Goal: Task Accomplishment & Management: Use online tool/utility

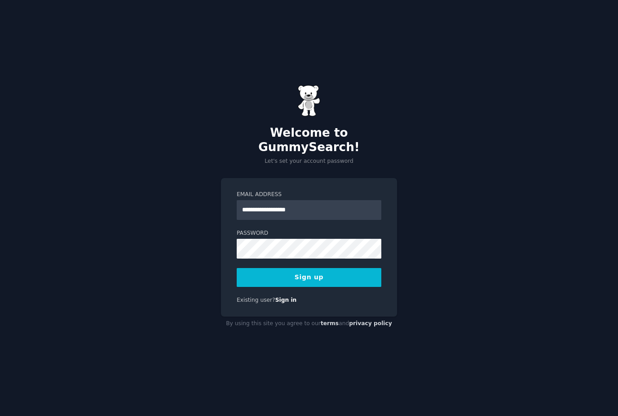
type input "**********"
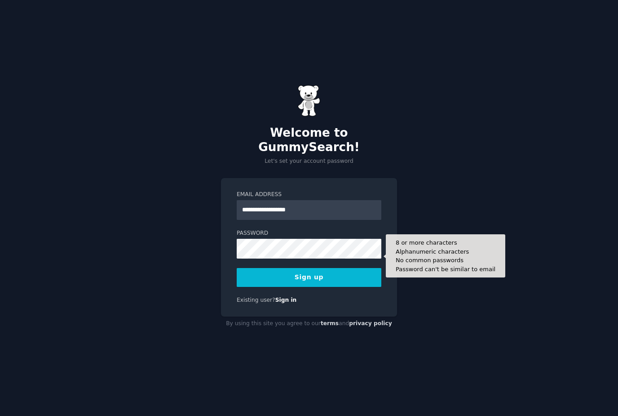
click at [357, 287] on button "Sign up" at bounding box center [309, 277] width 145 height 19
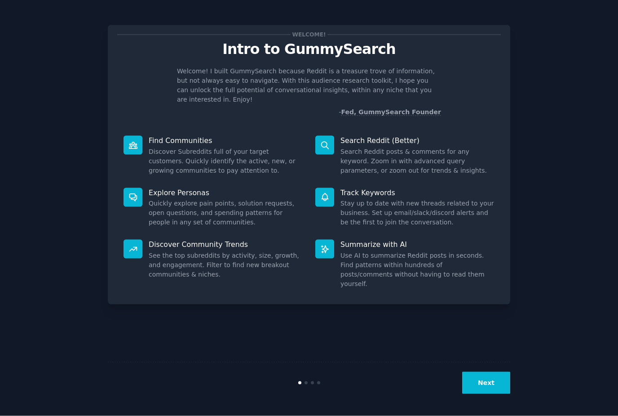
scroll to position [29, 0]
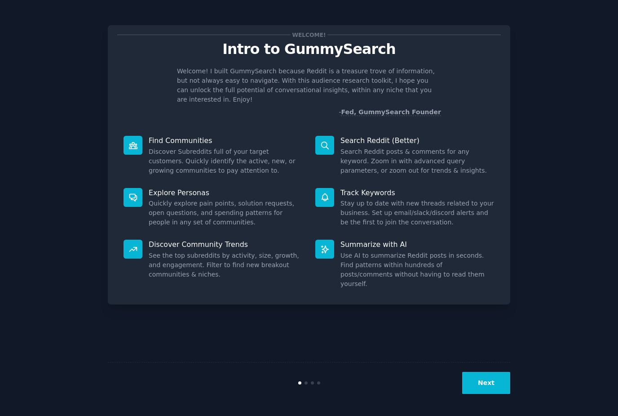
click at [502, 383] on button "Next" at bounding box center [487, 383] width 48 height 22
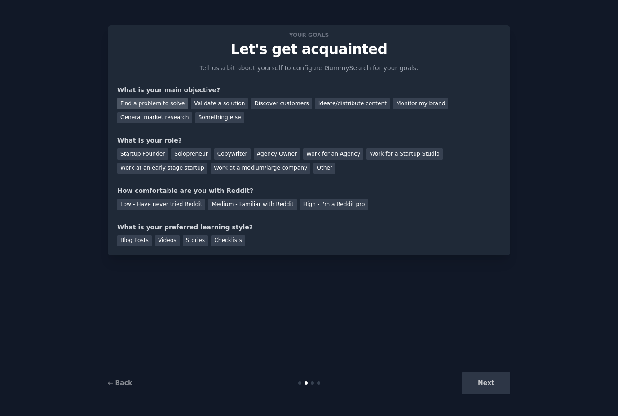
click at [171, 98] on div "Find a problem to solve" at bounding box center [152, 103] width 71 height 11
click at [199, 148] on div "Solopreneur" at bounding box center [191, 153] width 40 height 11
click at [175, 199] on div "Low - Have never tried Reddit" at bounding box center [161, 204] width 88 height 11
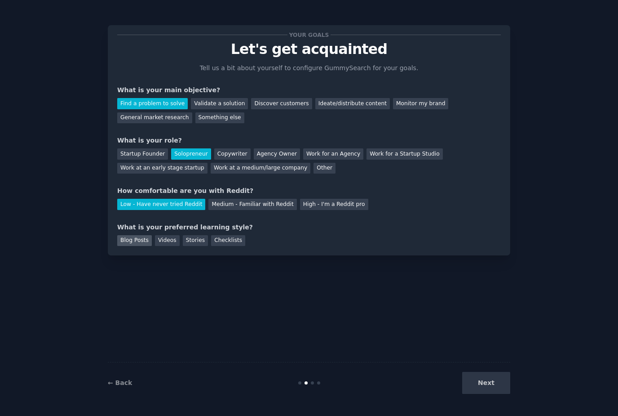
click at [144, 235] on div "Blog Posts" at bounding box center [134, 240] width 35 height 11
click at [171, 235] on div "Videos" at bounding box center [167, 240] width 25 height 11
click at [196, 220] on div "Your goals Let's get acquainted Tell us a bit about yourself to configure Gummy…" at bounding box center [309, 140] width 403 height 230
click at [234, 235] on div "Checklists" at bounding box center [228, 240] width 34 height 11
click at [167, 235] on div "Videos" at bounding box center [167, 240] width 25 height 11
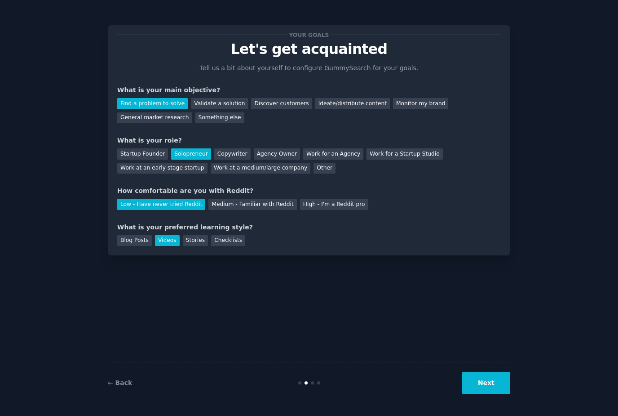
click at [493, 384] on button "Next" at bounding box center [487, 383] width 48 height 22
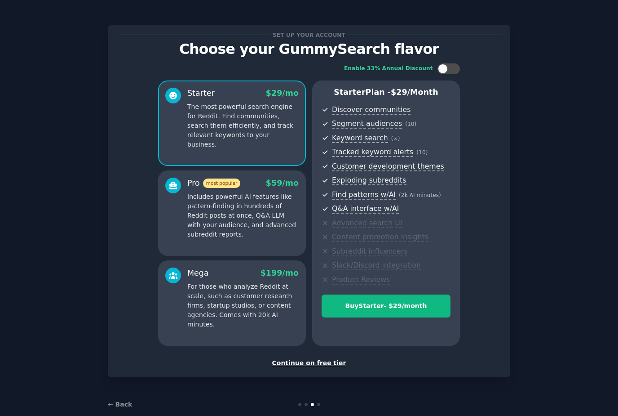
click at [303, 364] on div "Continue on free tier" at bounding box center [309, 362] width 384 height 9
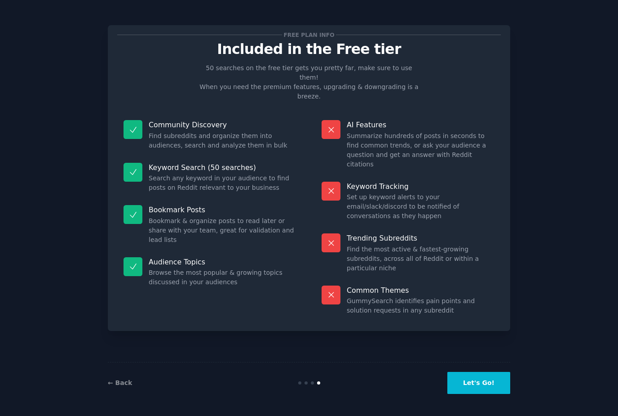
click at [473, 394] on button "Let's Go!" at bounding box center [479, 383] width 63 height 22
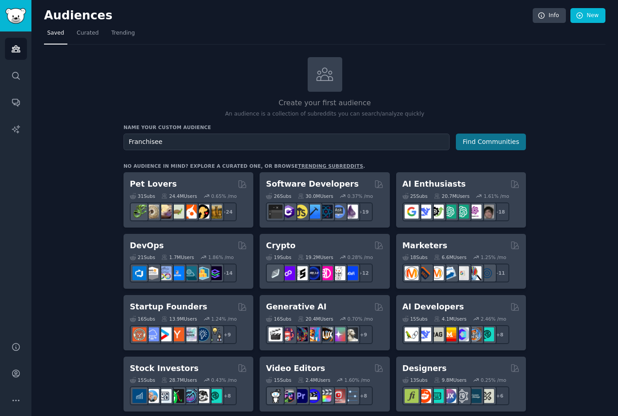
type input "Franchisee"
click at [504, 145] on button "Find Communities" at bounding box center [491, 141] width 70 height 17
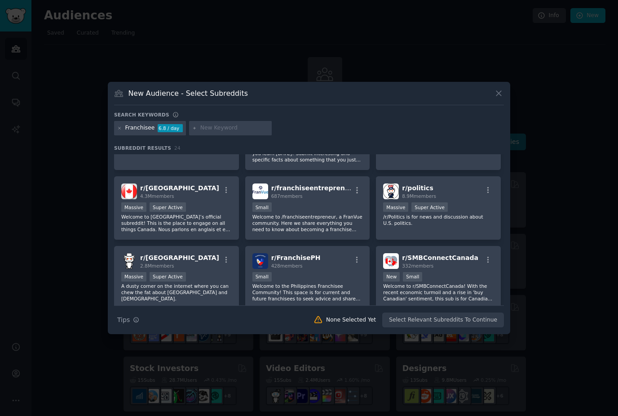
scroll to position [49, 0]
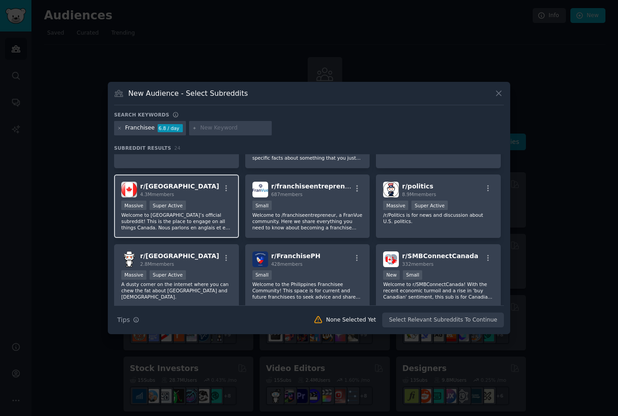
click at [207, 231] on p "Welcome to [GEOGRAPHIC_DATA]’s official subreddit! This is the place to engage …" at bounding box center [176, 221] width 111 height 19
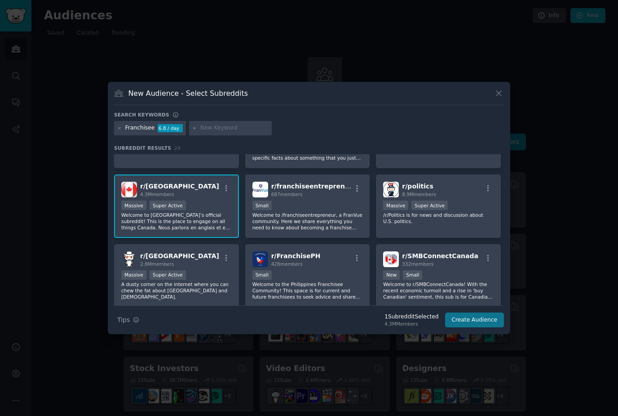
click at [467, 328] on button "Create Audience" at bounding box center [474, 319] width 59 height 15
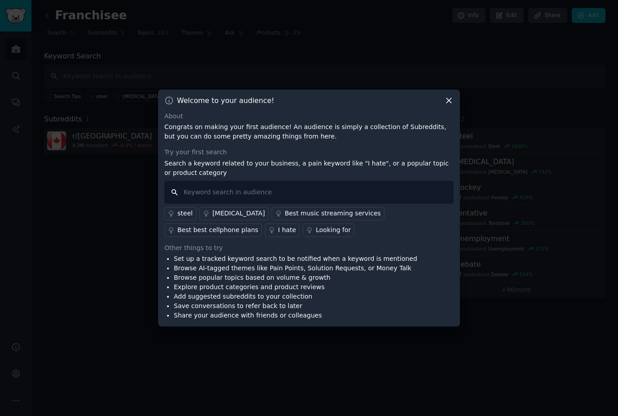
click at [270, 204] on input "text" at bounding box center [309, 192] width 289 height 23
type input "Franchisee royalties"
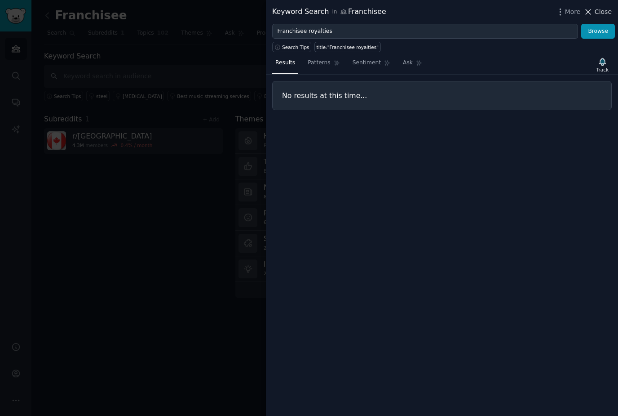
click at [601, 12] on span "Close" at bounding box center [603, 11] width 17 height 9
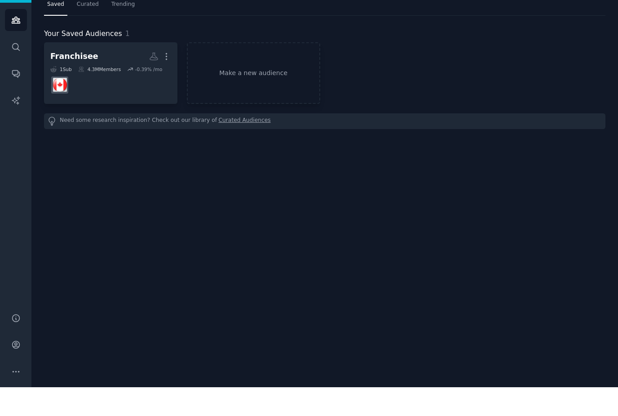
scroll to position [29, 0]
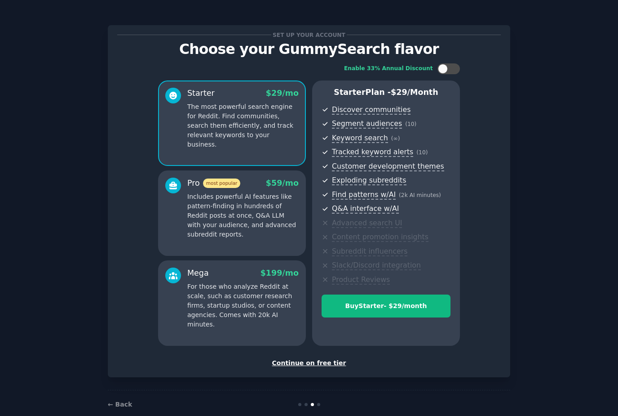
click at [308, 358] on div "Continue on free tier" at bounding box center [309, 362] width 384 height 9
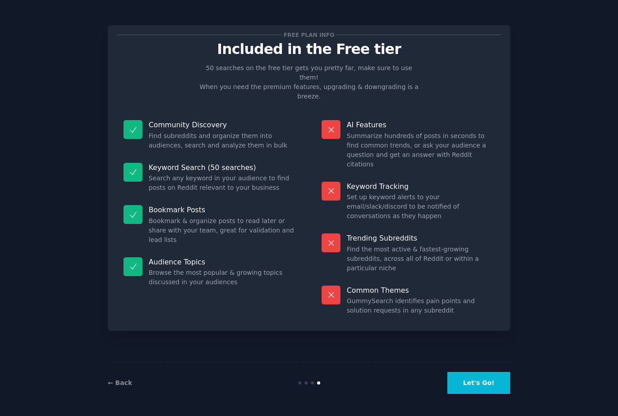
click at [493, 381] on button "Let's Go!" at bounding box center [479, 383] width 63 height 22
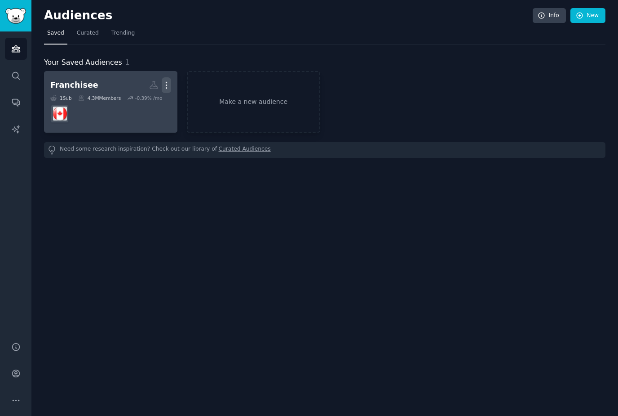
click at [165, 80] on icon "button" at bounding box center [166, 84] width 9 height 9
click at [148, 99] on p "Delete" at bounding box center [142, 103] width 21 height 9
click at [143, 95] on div "Delete" at bounding box center [135, 104] width 43 height 19
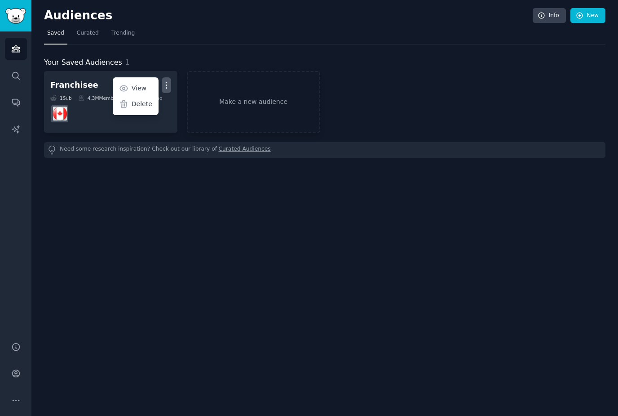
click at [115, 174] on div "Audiences Info New Saved Curated Trending Your Saved Audiences 1 Franchisee Mor…" at bounding box center [324, 208] width 587 height 416
click at [242, 80] on link "Make a new audience" at bounding box center [253, 102] width 133 height 62
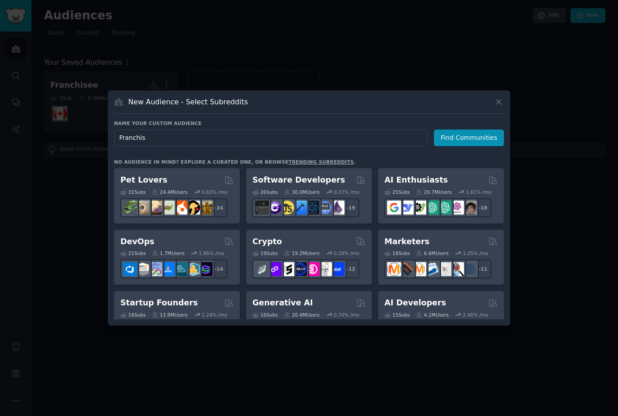
type input "Franchise"
click at [474, 146] on button "Find Communities" at bounding box center [469, 137] width 70 height 17
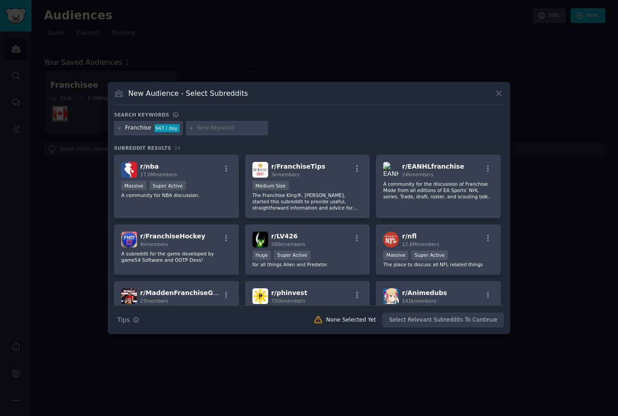
scroll to position [69, 0]
click at [322, 191] on div "Medium Size" at bounding box center [308, 185] width 111 height 11
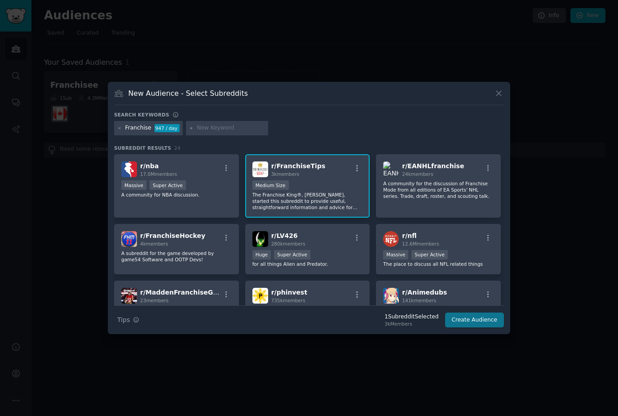
click at [482, 328] on button "Create Audience" at bounding box center [474, 319] width 59 height 15
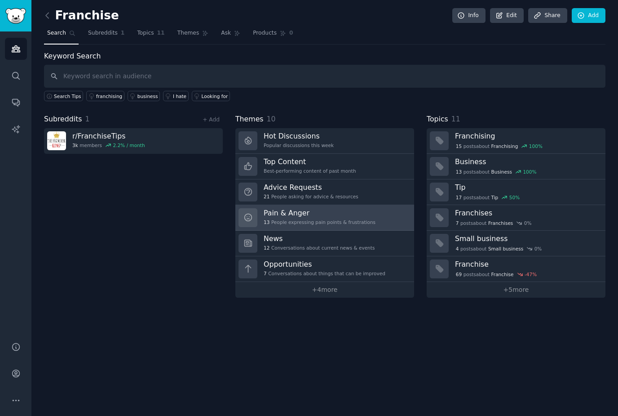
click at [380, 205] on link "Pain & Anger 13 People expressing pain points & frustrations" at bounding box center [325, 218] width 179 height 26
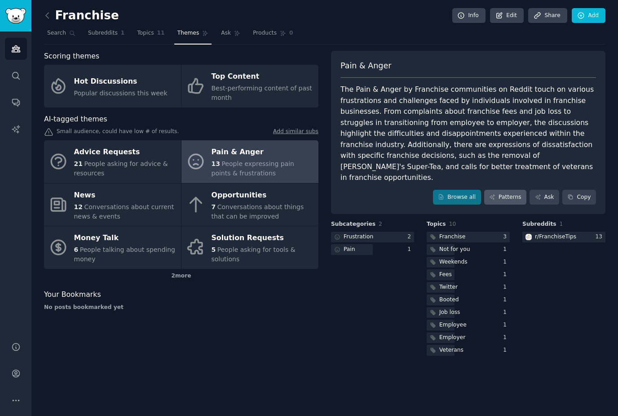
click at [508, 190] on link "Patterns" at bounding box center [506, 197] width 42 height 15
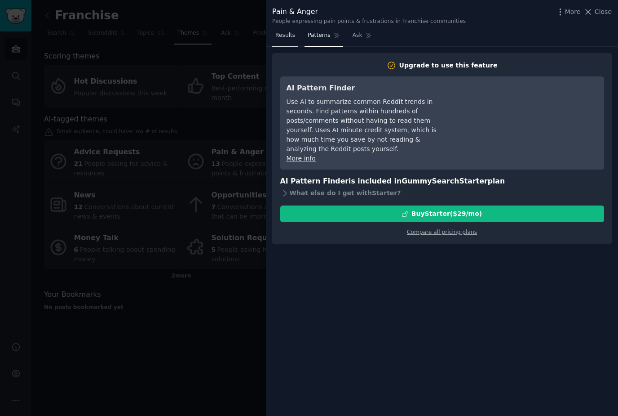
click at [285, 34] on span "Results" at bounding box center [286, 35] width 20 height 8
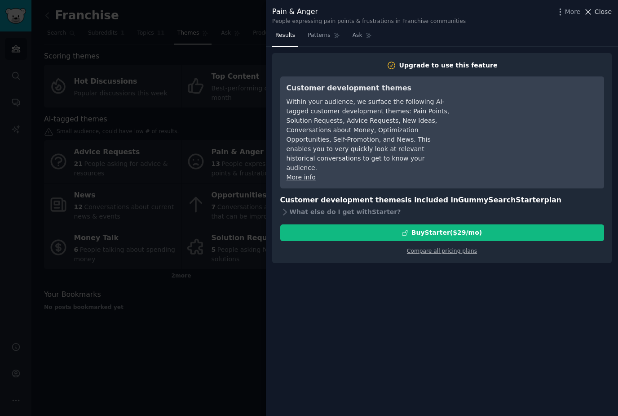
click at [601, 11] on span "Close" at bounding box center [603, 11] width 17 height 9
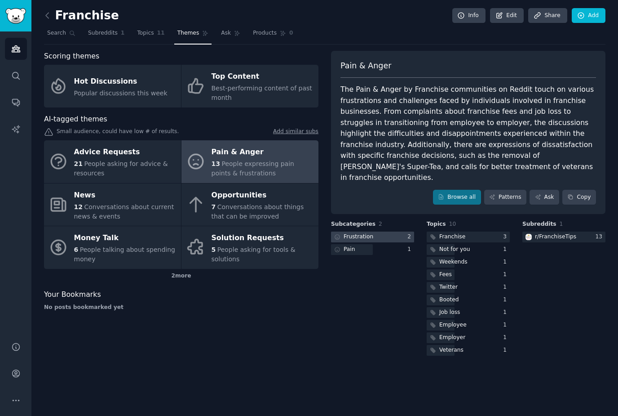
click at [400, 231] on div at bounding box center [372, 236] width 83 height 11
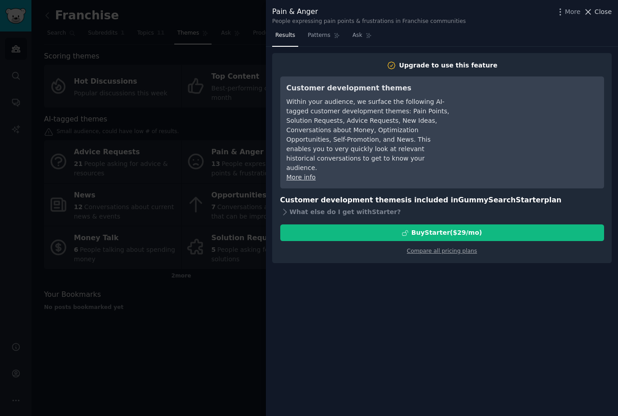
click at [601, 10] on span "Close" at bounding box center [603, 11] width 17 height 9
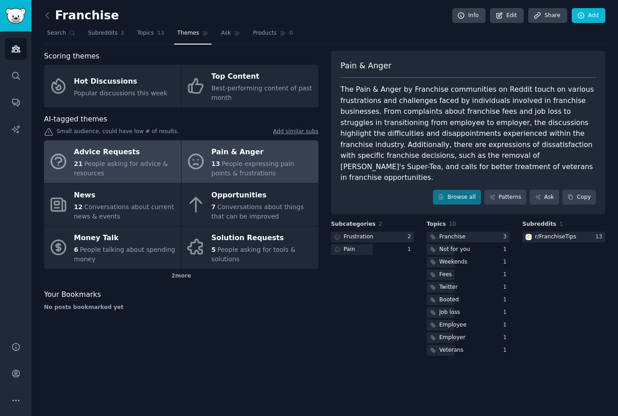
click at [132, 159] on div "21 People asking for advice & resources" at bounding box center [125, 168] width 102 height 19
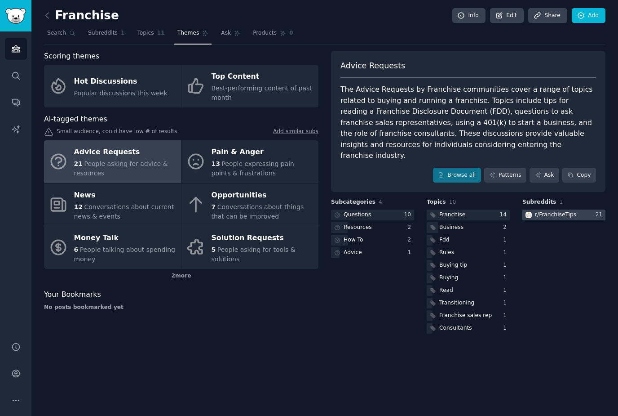
click at [583, 209] on div at bounding box center [564, 214] width 83 height 11
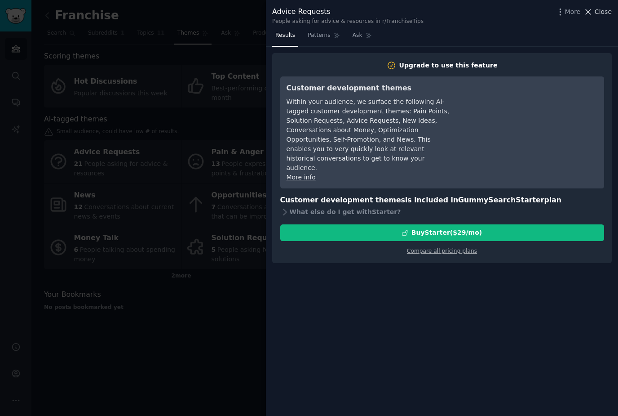
click at [593, 7] on icon at bounding box center [588, 11] width 9 height 9
